Goal: Task Accomplishment & Management: Use online tool/utility

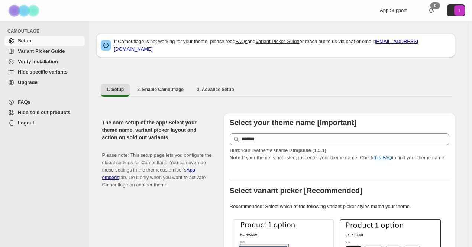
click at [38, 70] on span "Hide specific variants" at bounding box center [43, 72] width 50 height 6
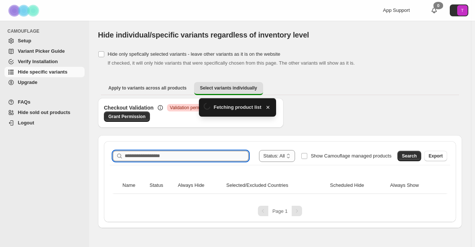
click at [165, 156] on input "Search product name" at bounding box center [187, 156] width 124 height 10
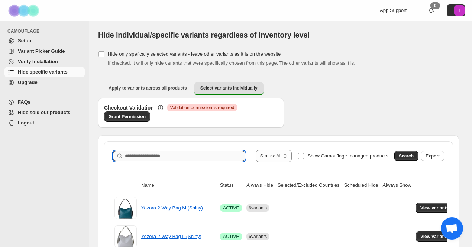
paste input "******"
type input "*"
click at [178, 159] on input "Search product name" at bounding box center [185, 156] width 120 height 10
paste input "*******"
type input "*******"
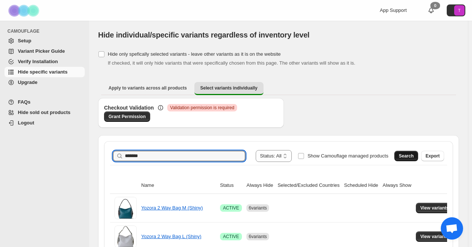
click at [405, 156] on span "Search" at bounding box center [405, 156] width 15 height 6
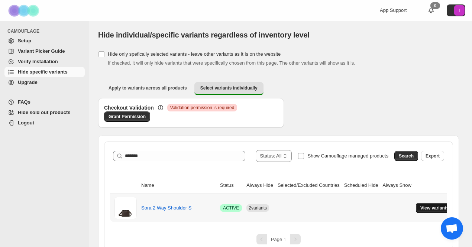
click at [423, 209] on span "View variants" at bounding box center [434, 208] width 29 height 6
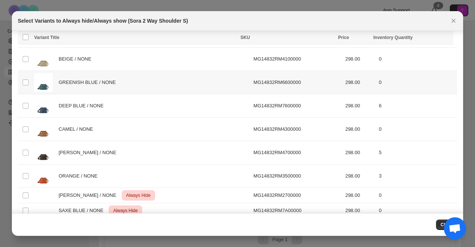
scroll to position [74, 0]
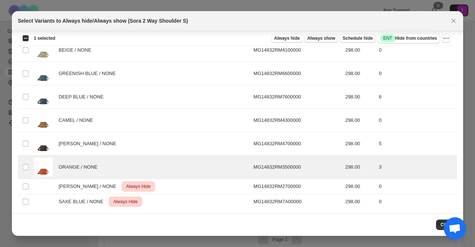
click at [329, 41] on span "Always show" at bounding box center [321, 38] width 28 height 6
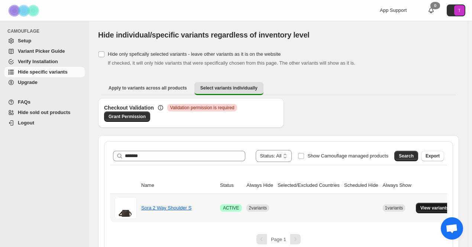
click at [430, 208] on span "View variants" at bounding box center [434, 208] width 29 height 6
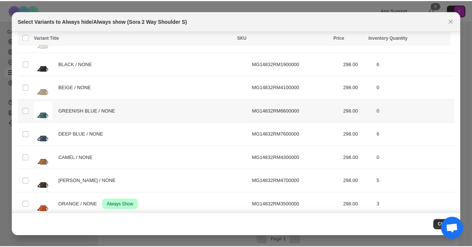
scroll to position [0, 0]
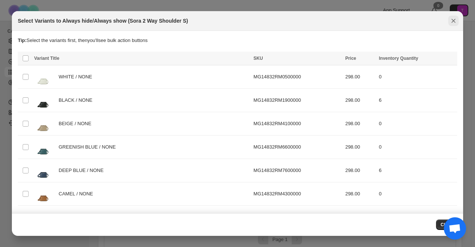
click at [455, 20] on icon "Close" at bounding box center [453, 20] width 7 height 7
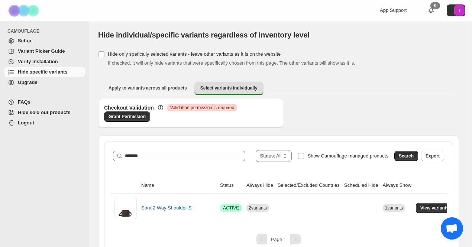
scroll to position [9, 0]
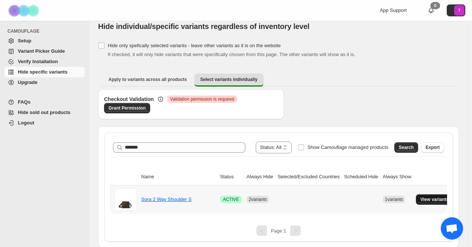
click at [437, 198] on span "View variants" at bounding box center [434, 199] width 29 height 6
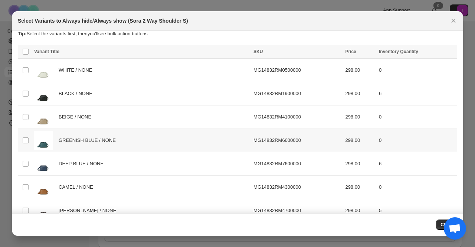
scroll to position [0, 0]
